Goal: Navigation & Orientation: Find specific page/section

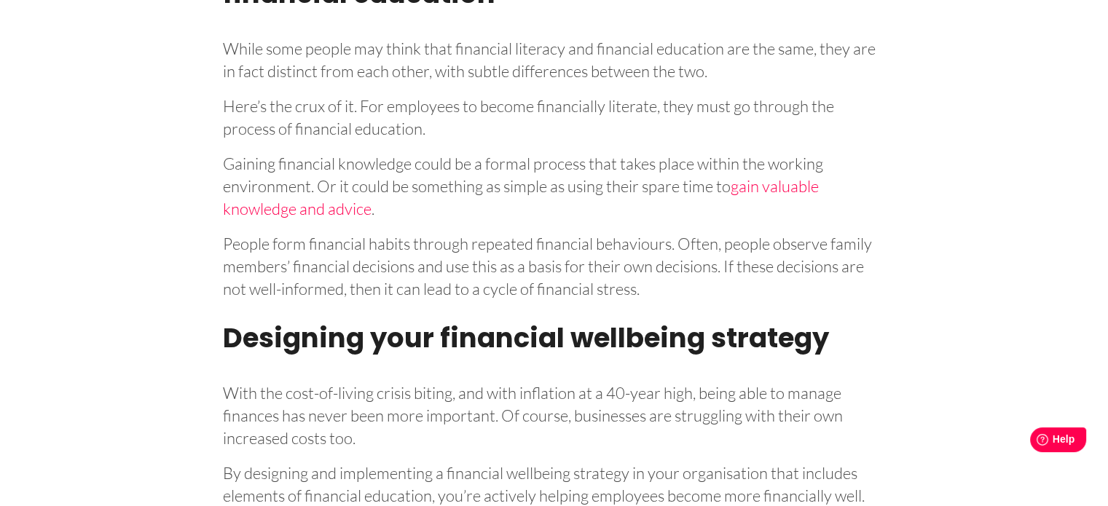
scroll to position [3560, 0]
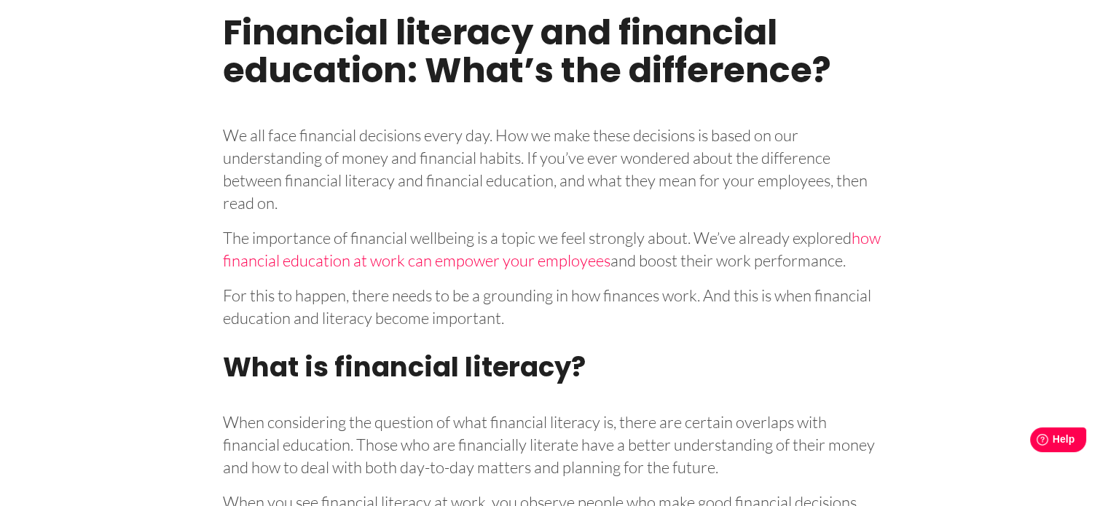
scroll to position [495, 0]
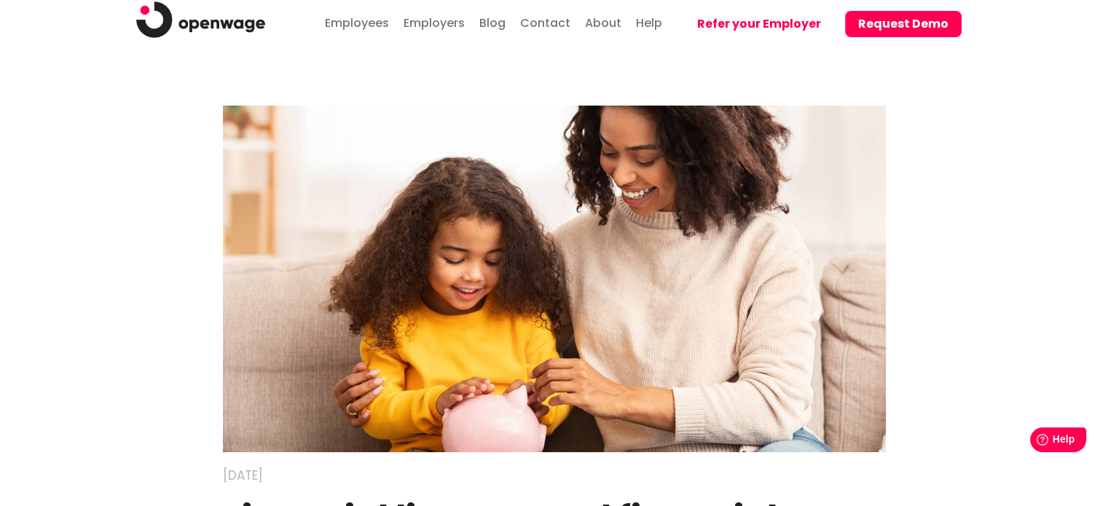
scroll to position [0, 0]
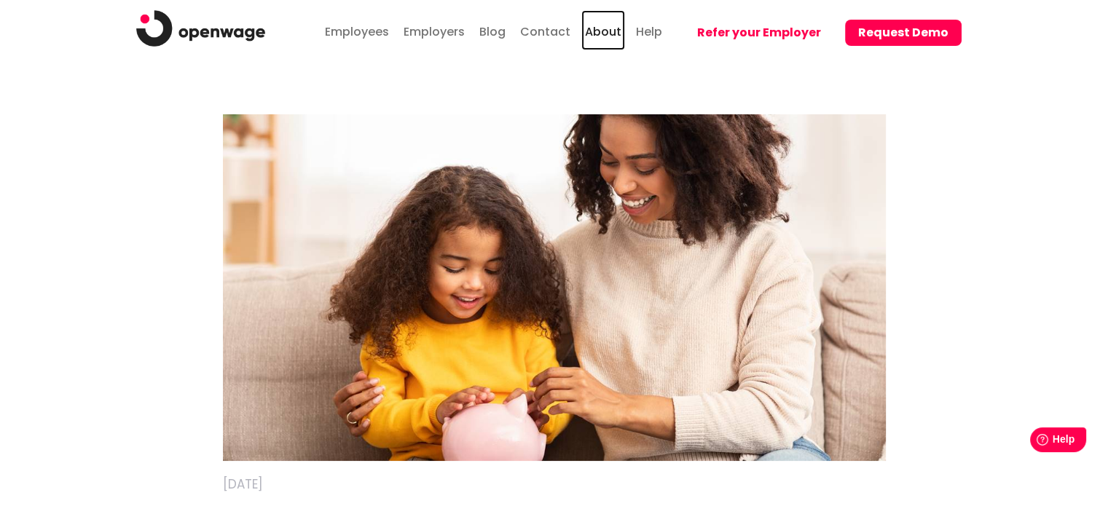
click at [616, 31] on link "About" at bounding box center [603, 30] width 44 height 40
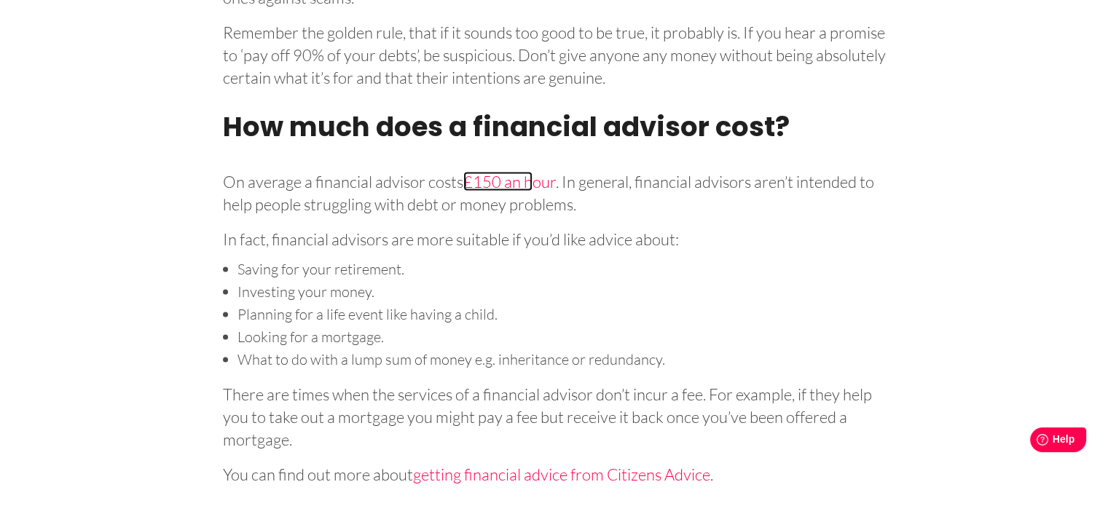
scroll to position [2868, 0]
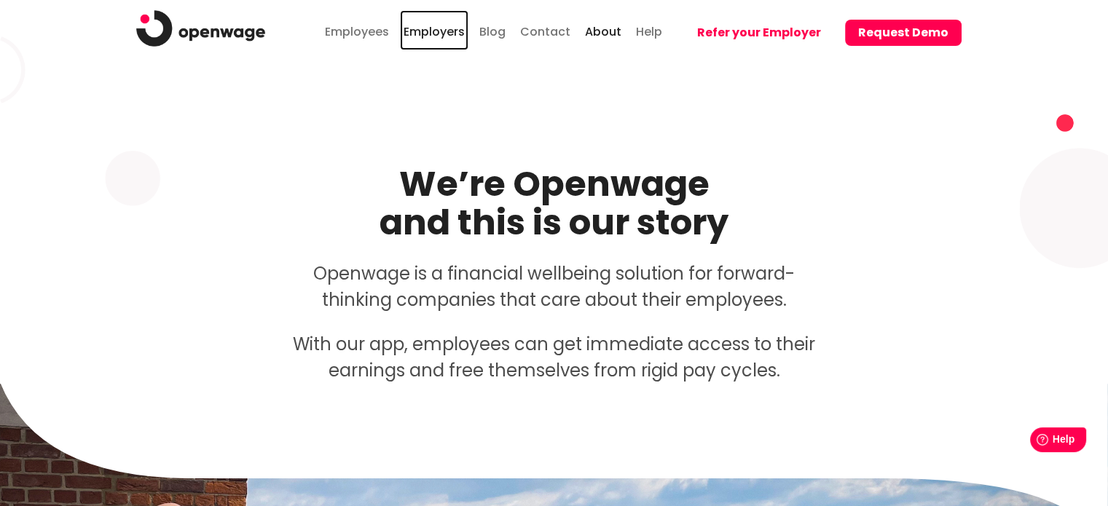
click at [431, 31] on link "Employers" at bounding box center [434, 30] width 68 height 40
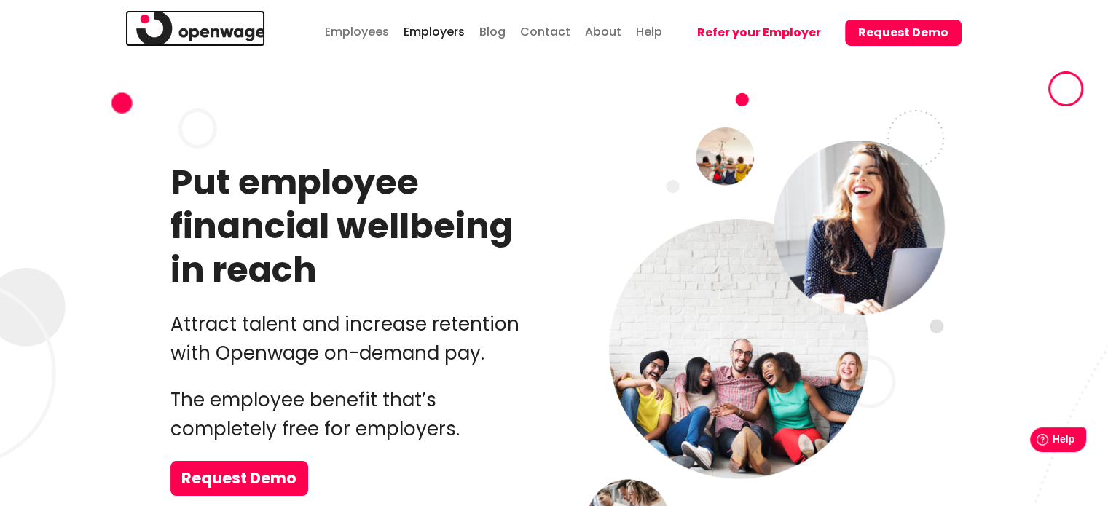
click at [184, 36] on img at bounding box center [201, 28] width 130 height 36
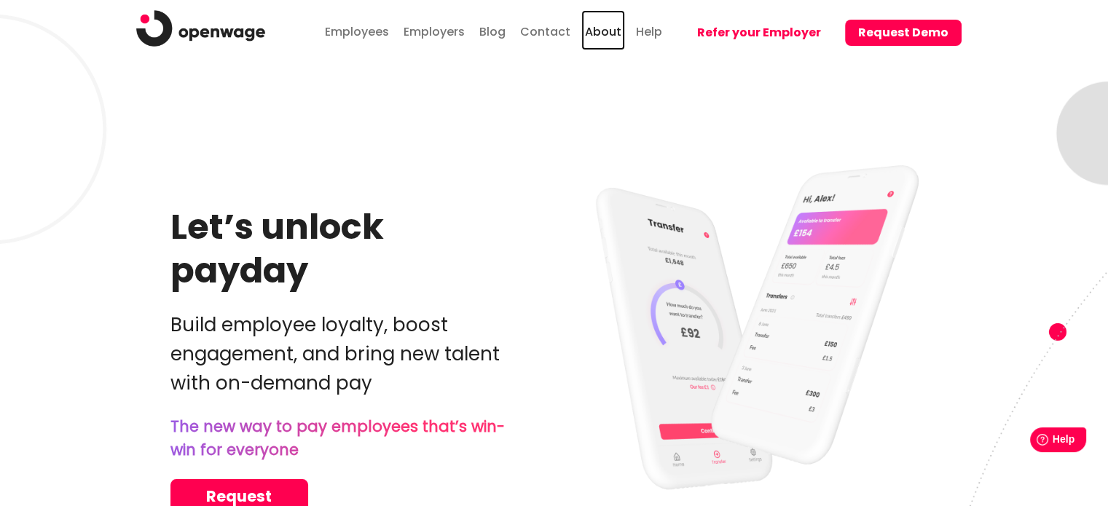
click at [615, 28] on link "About" at bounding box center [603, 30] width 44 height 40
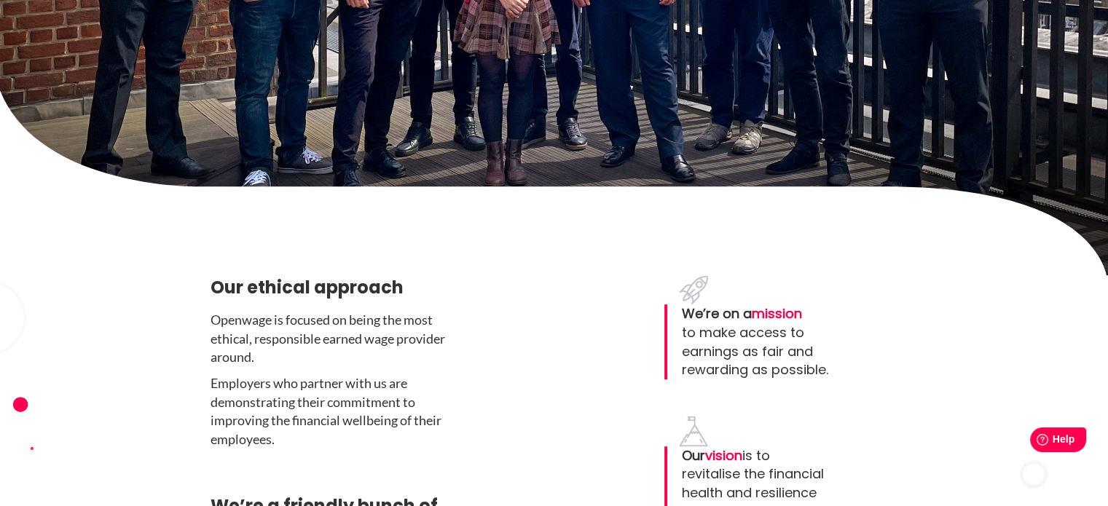
scroll to position [758, 0]
